Goal: Information Seeking & Learning: Learn about a topic

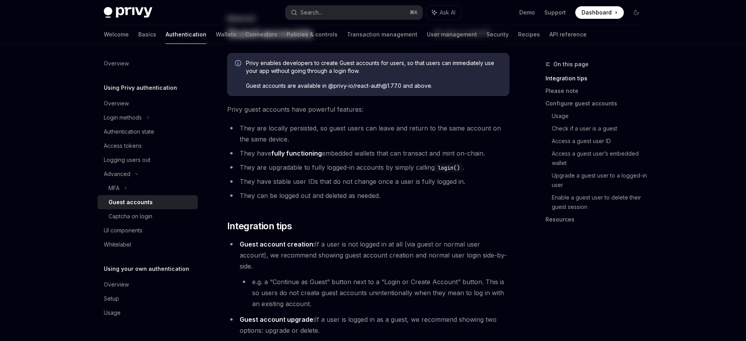
scroll to position [71, 0]
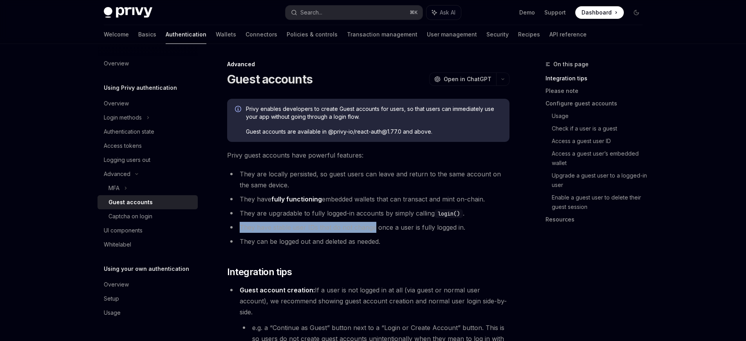
drag, startPoint x: 239, startPoint y: 225, endPoint x: 373, endPoint y: 227, distance: 133.9
click at [373, 227] on li "They have stable user IDs that do not change once a user is fully logged in." at bounding box center [368, 227] width 282 height 11
copy li "They have stable user IDs that do not change"
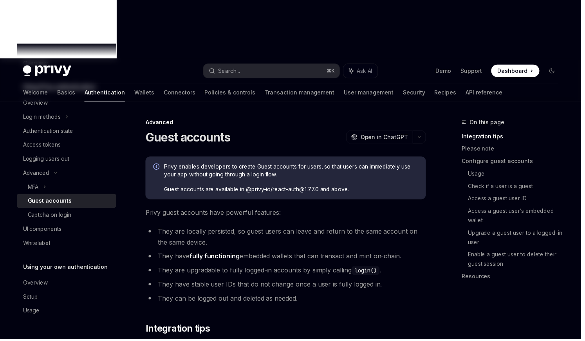
type textarea "*"
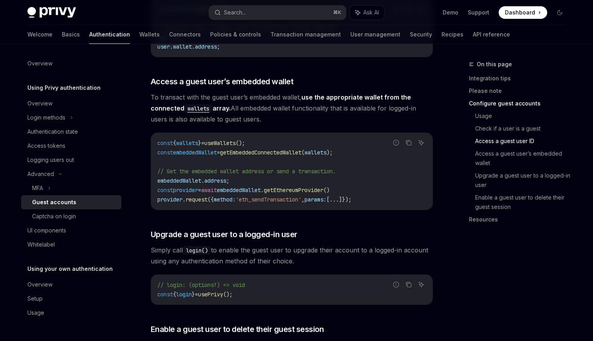
scroll to position [1317, 0]
